Goal: Transaction & Acquisition: Purchase product/service

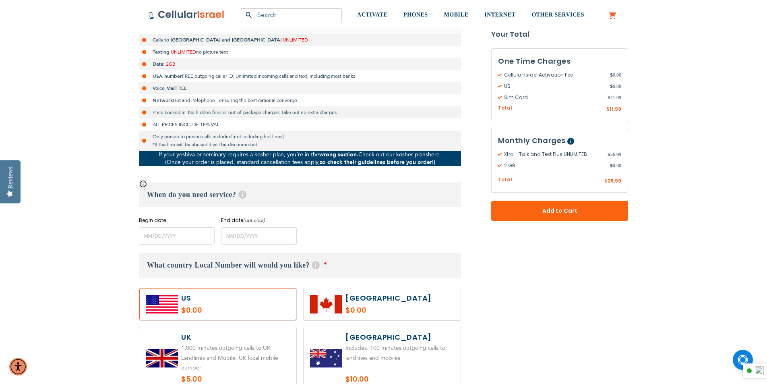
scroll to position [201, 0]
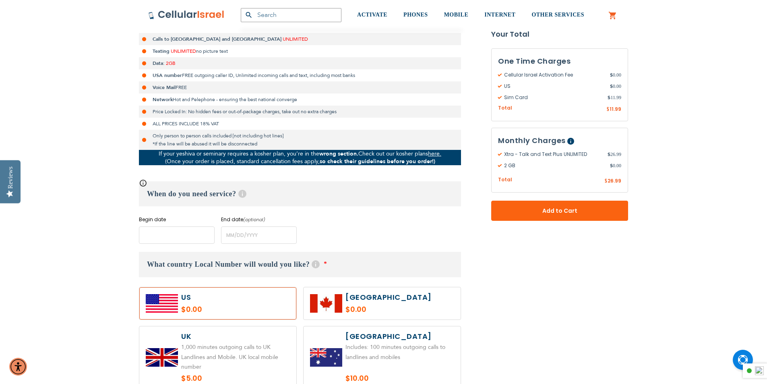
click at [167, 235] on input "name" at bounding box center [177, 234] width 76 height 17
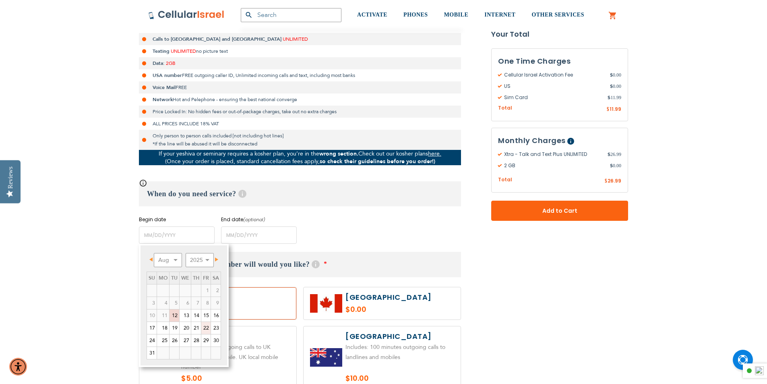
click at [208, 327] on link "22" at bounding box center [205, 328] width 9 height 12
type input "[DATE]"
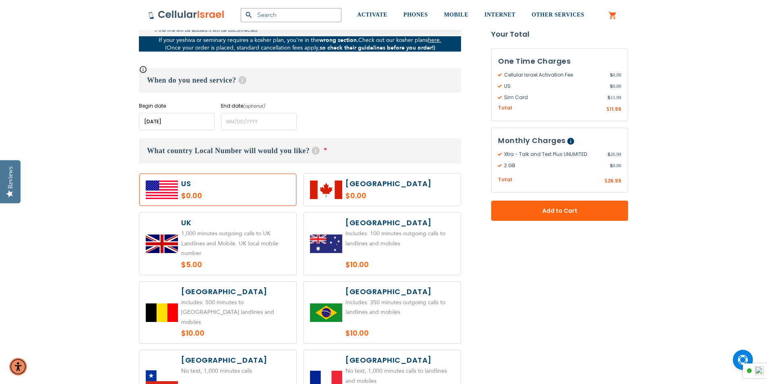
scroll to position [403, 0]
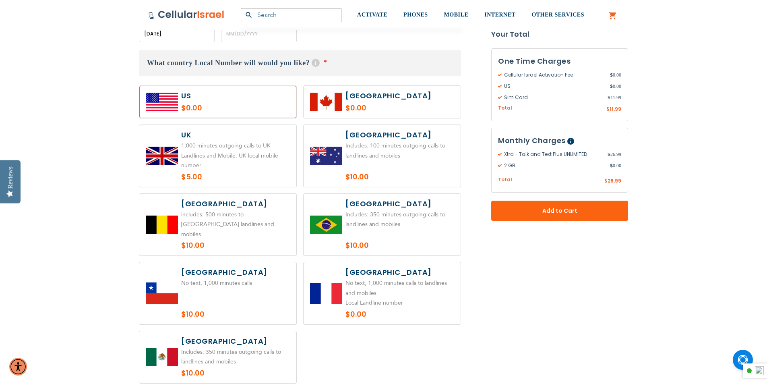
click at [209, 99] on label at bounding box center [217, 102] width 157 height 32
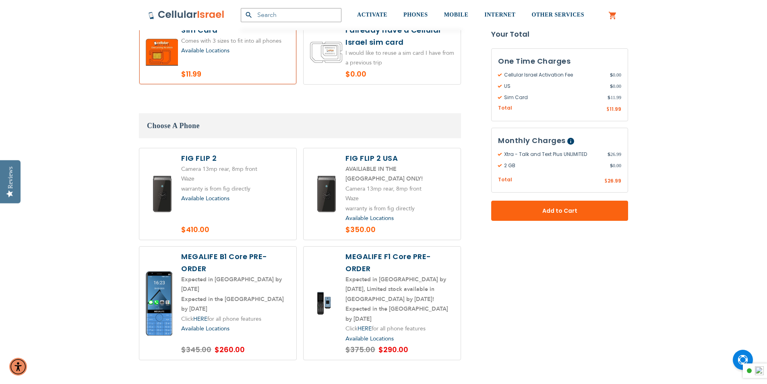
scroll to position [926, 0]
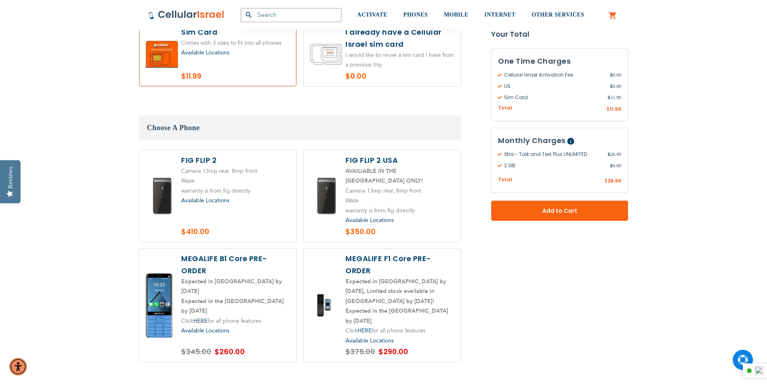
click at [360, 62] on label at bounding box center [382, 54] width 157 height 64
radio input "true"
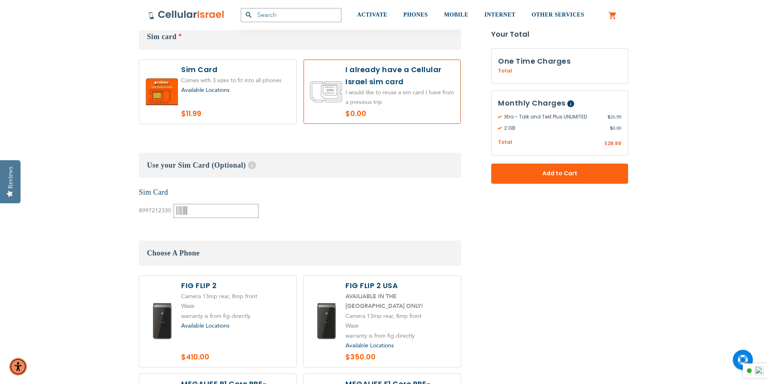
scroll to position [886, 0]
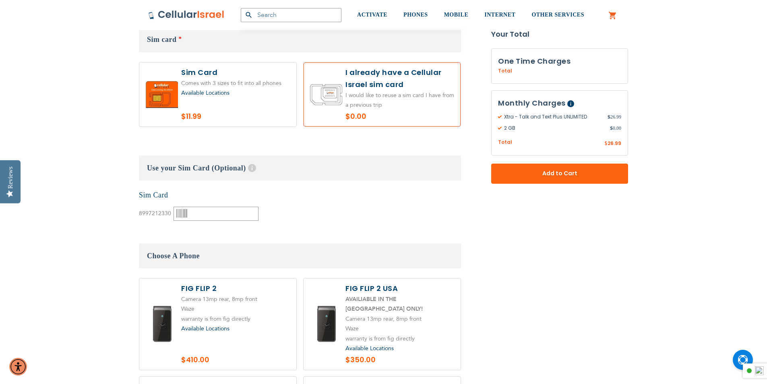
click at [203, 91] on span "Available Locations" at bounding box center [205, 93] width 48 height 8
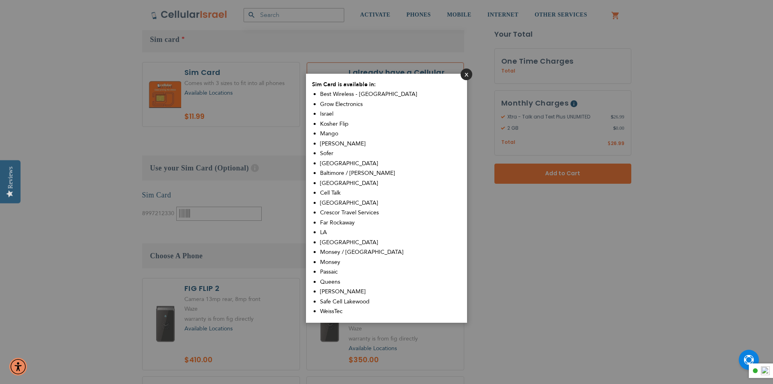
click at [463, 74] on button "Close" at bounding box center [467, 74] width 12 height 12
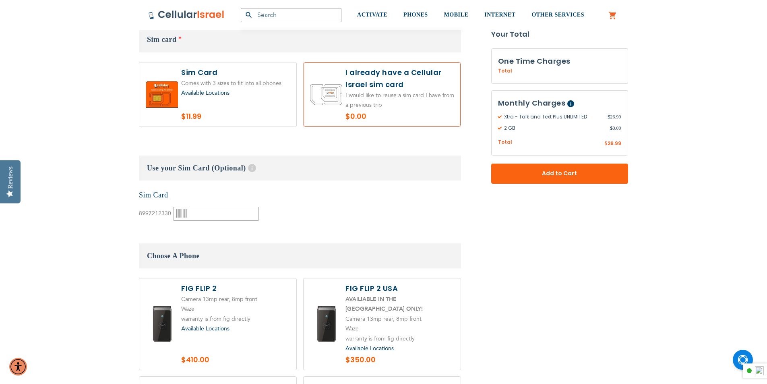
click at [222, 104] on label at bounding box center [217, 94] width 157 height 64
radio input "true"
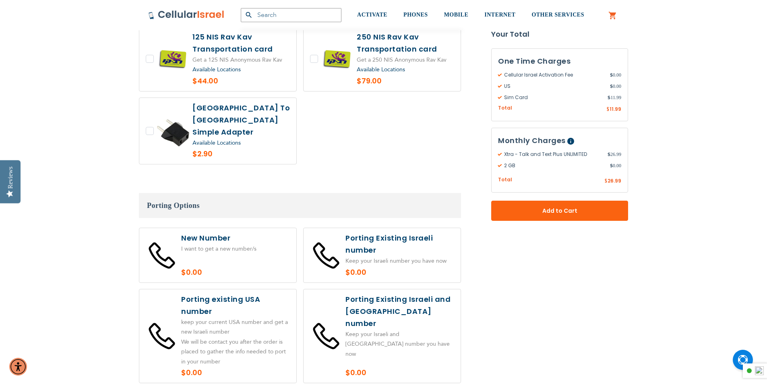
scroll to position [1651, 0]
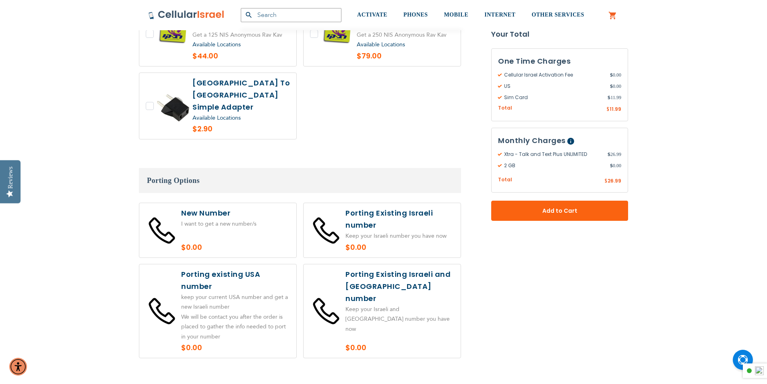
click at [198, 203] on label at bounding box center [217, 230] width 157 height 54
radio input "true"
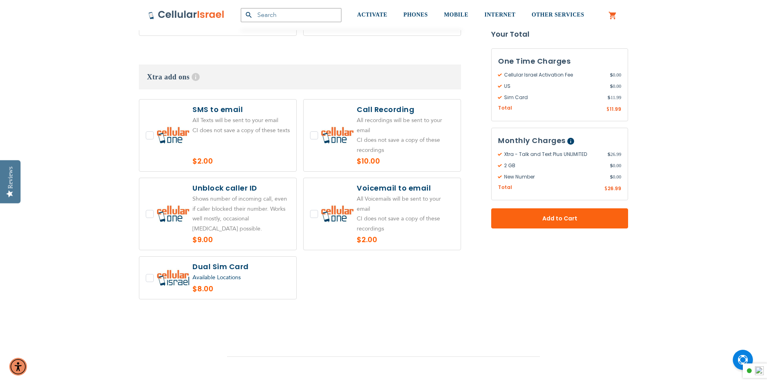
scroll to position [2014, 0]
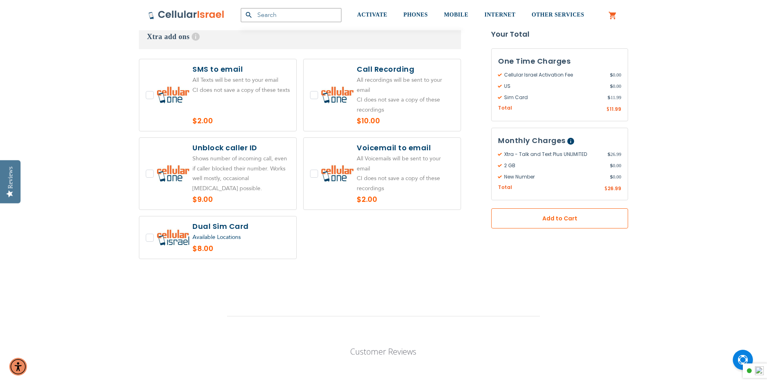
click at [539, 223] on button "Add to Cart" at bounding box center [559, 218] width 137 height 20
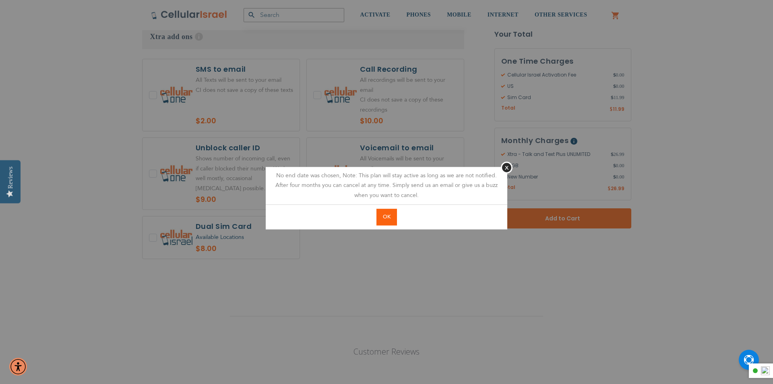
click at [387, 217] on span "OK" at bounding box center [387, 216] width 8 height 7
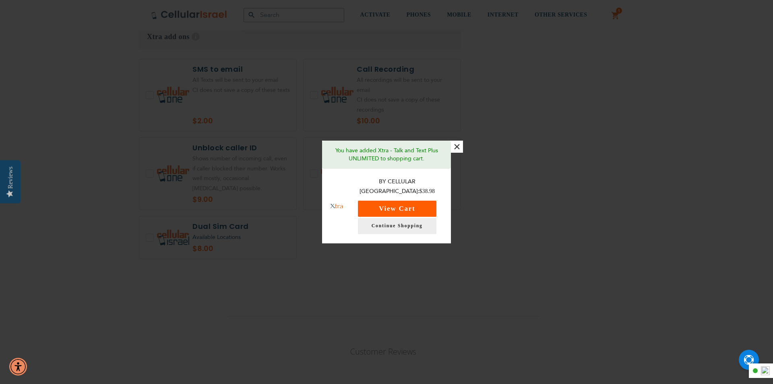
click at [406, 209] on button "View Cart" at bounding box center [397, 209] width 79 height 16
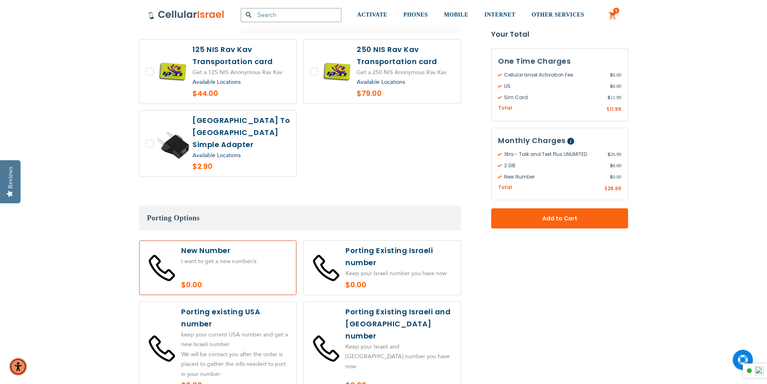
scroll to position [1450, 0]
